Goal: Task Accomplishment & Management: Complete application form

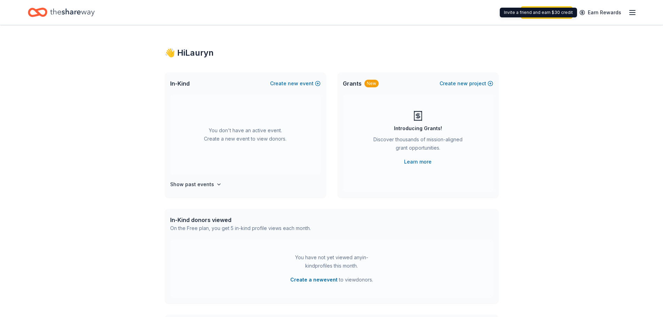
click at [631, 11] on icon "button" at bounding box center [632, 12] width 8 height 8
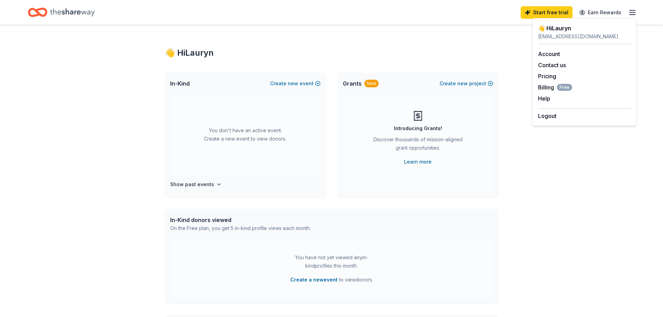
click at [46, 5] on icon "Home" at bounding box center [37, 12] width 19 height 16
click at [300, 82] on button "Create new event" at bounding box center [295, 83] width 50 height 8
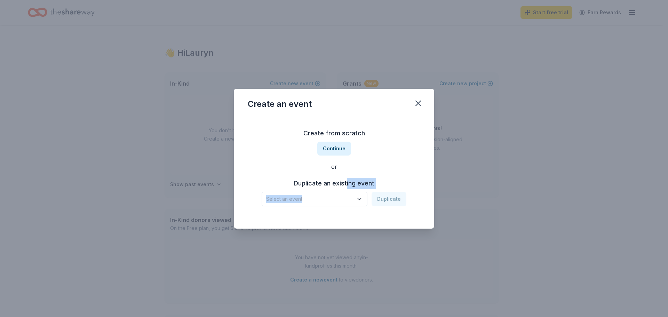
click at [345, 193] on div "Duplicate an existing event Select an event Duplicate" at bounding box center [334, 192] width 173 height 29
click at [343, 196] on span "Select an event" at bounding box center [309, 199] width 87 height 8
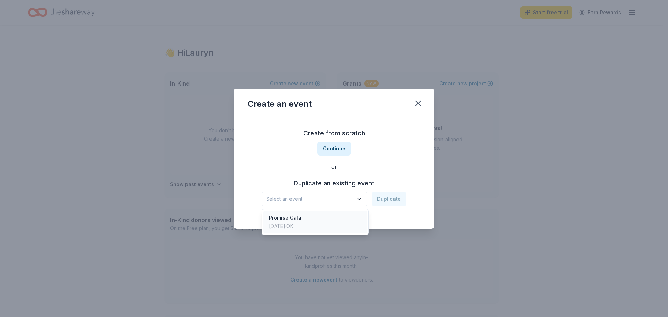
click at [331, 215] on div "Promise Gala [DATE] · OK" at bounding box center [315, 222] width 104 height 22
click at [383, 167] on div "or" at bounding box center [334, 166] width 173 height 8
click at [383, 202] on button "Duplicate" at bounding box center [388, 199] width 35 height 15
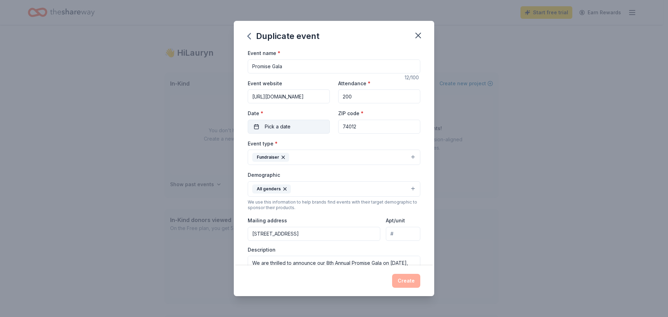
click at [316, 130] on button "Pick a date" at bounding box center [289, 127] width 82 height 14
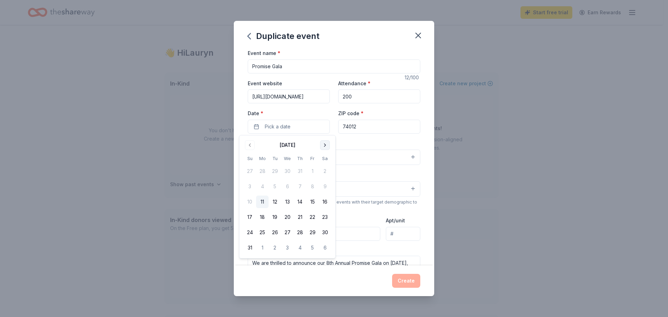
click at [324, 147] on button "Go to next month" at bounding box center [325, 145] width 10 height 10
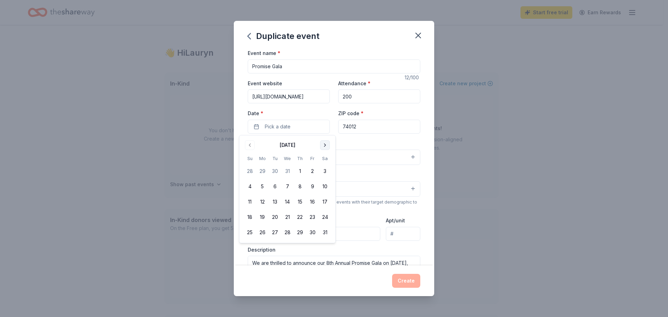
click at [324, 147] on button "Go to next month" at bounding box center [325, 145] width 10 height 10
click at [321, 185] on button "11" at bounding box center [325, 186] width 13 height 13
click at [424, 146] on div "Event name * Promise Gala 12 /100 Event website [URL][DOMAIN_NAME] Attendance *…" at bounding box center [334, 157] width 200 height 217
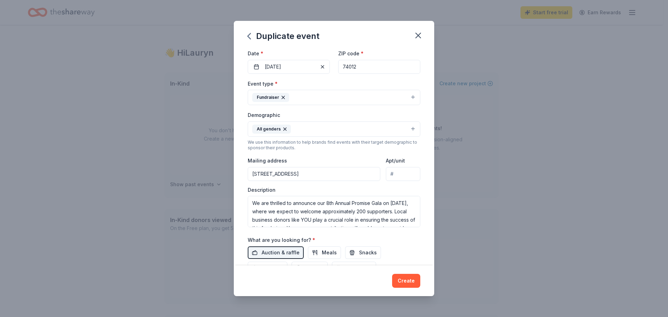
scroll to position [70, 0]
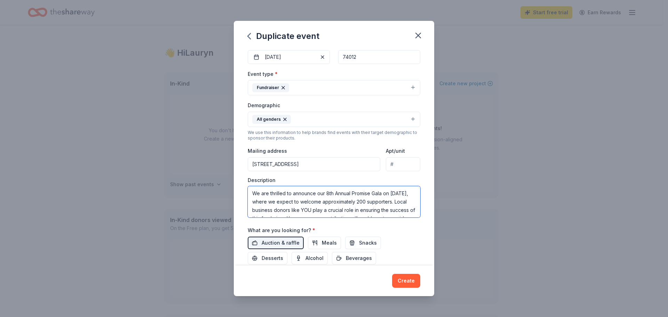
drag, startPoint x: 254, startPoint y: 200, endPoint x: 250, endPoint y: 200, distance: 4.2
click at [250, 200] on textarea "We are thrilled to announce our 8th Annual Promise Gala on [DATE], where we exp…" at bounding box center [334, 201] width 173 height 31
click at [274, 199] on textarea "We are thrilled to announce our 8th Annual Promise Gala on [DATE], where we exp…" at bounding box center [334, 201] width 173 height 31
click at [270, 200] on textarea "We are thrilled to announce our 8th Annual Promise Gala on [DATE], where we exp…" at bounding box center [334, 201] width 173 height 31
click at [328, 191] on textarea "We are thrilled to announce our 8th Annual Promise Gala on [DATE], where we exp…" at bounding box center [334, 201] width 173 height 31
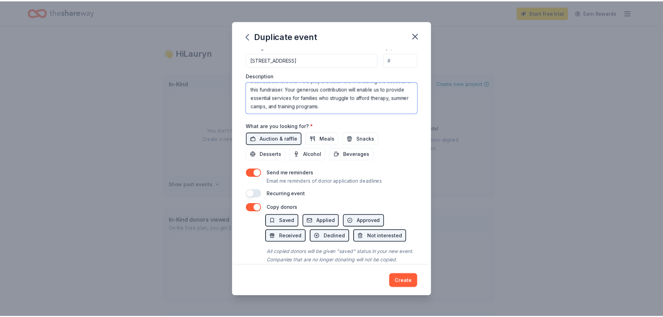
scroll to position [194, 0]
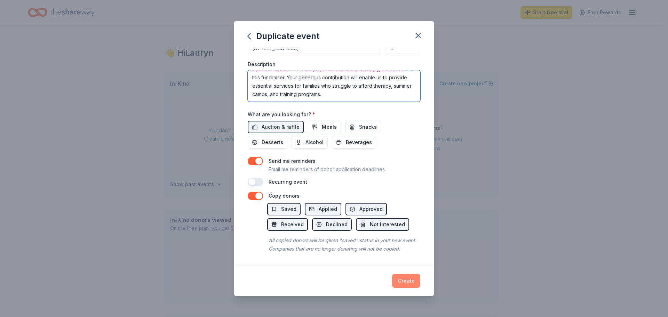
type textarea "We are thrilled to announce our 9th Annual Promise Gala on [DATE], where we exp…"
click at [400, 280] on button "Create" at bounding box center [406, 281] width 28 height 14
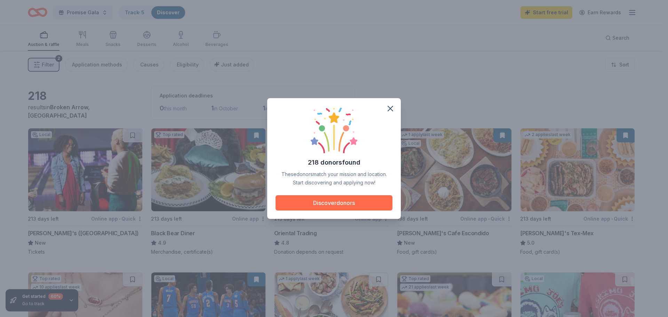
click at [331, 203] on button "Discover donors" at bounding box center [333, 202] width 117 height 15
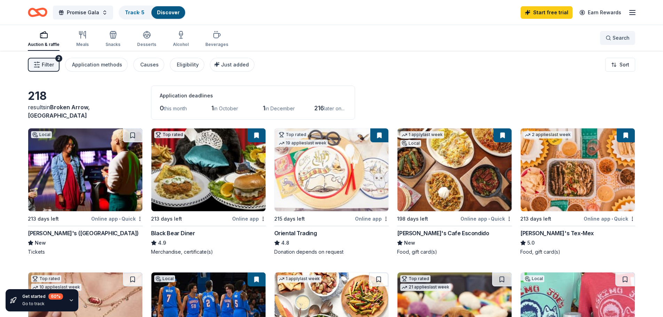
click at [609, 33] on button "Search" at bounding box center [617, 38] width 35 height 14
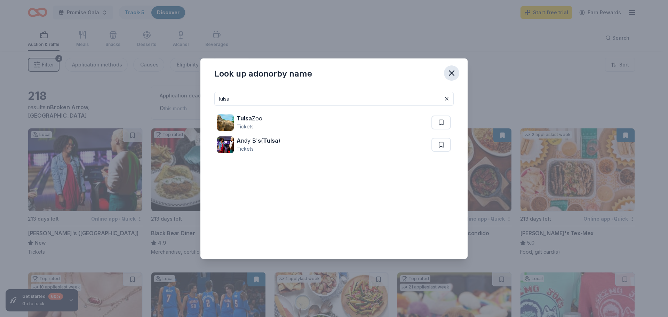
type input "tulsa"
click at [448, 77] on icon "button" at bounding box center [452, 73] width 10 height 10
